Goal: Go to known website: Access a specific website the user already knows

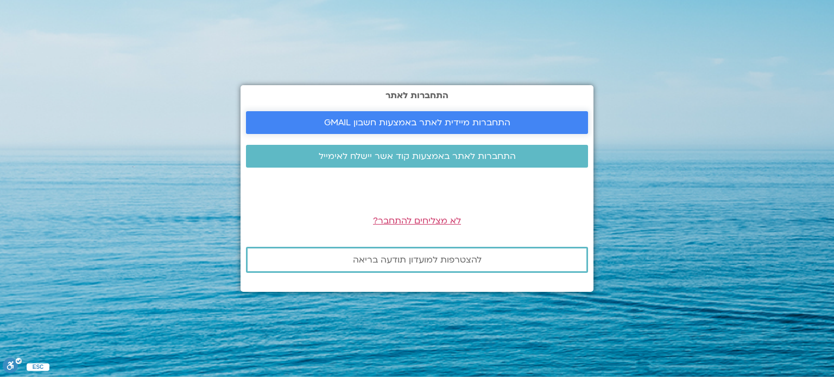
drag, startPoint x: 0, startPoint y: 0, endPoint x: 280, endPoint y: 128, distance: 307.5
click at [280, 128] on span "התחברות מיידית לאתר באמצעות חשבון GMAIL" at bounding box center [417, 123] width 316 height 10
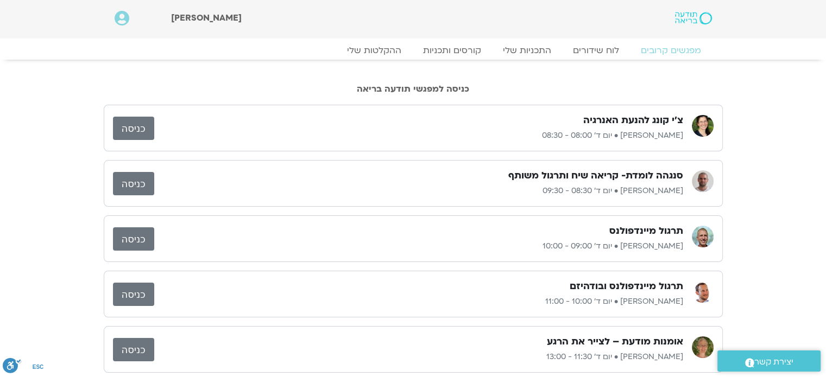
click at [606, 230] on div "תרגול מיינדפולנס" at bounding box center [418, 231] width 529 height 13
click at [127, 238] on link "כניסה" at bounding box center [133, 239] width 41 height 23
